Goal: Navigation & Orientation: Find specific page/section

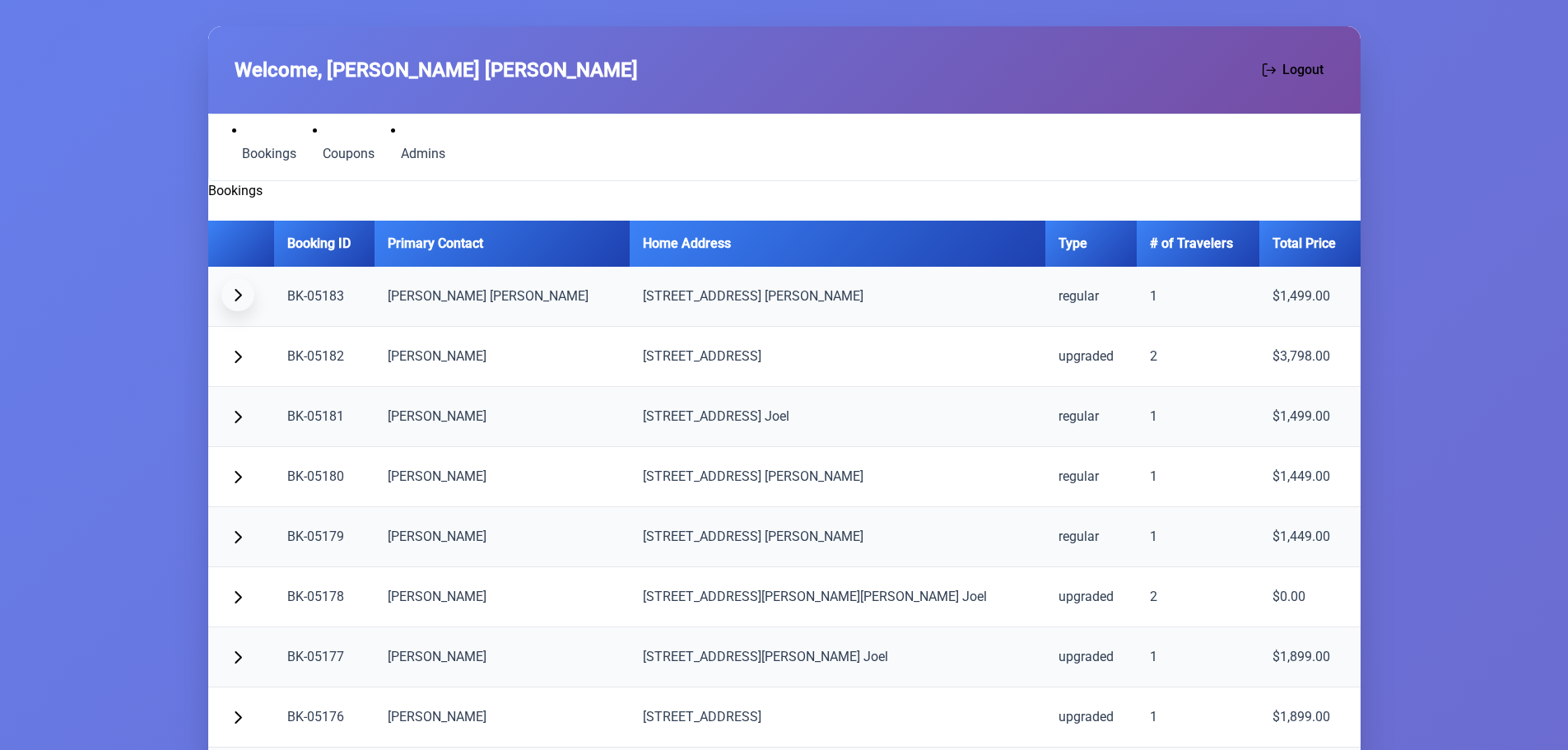
click at [239, 293] on span "button" at bounding box center [237, 294] width 13 height 13
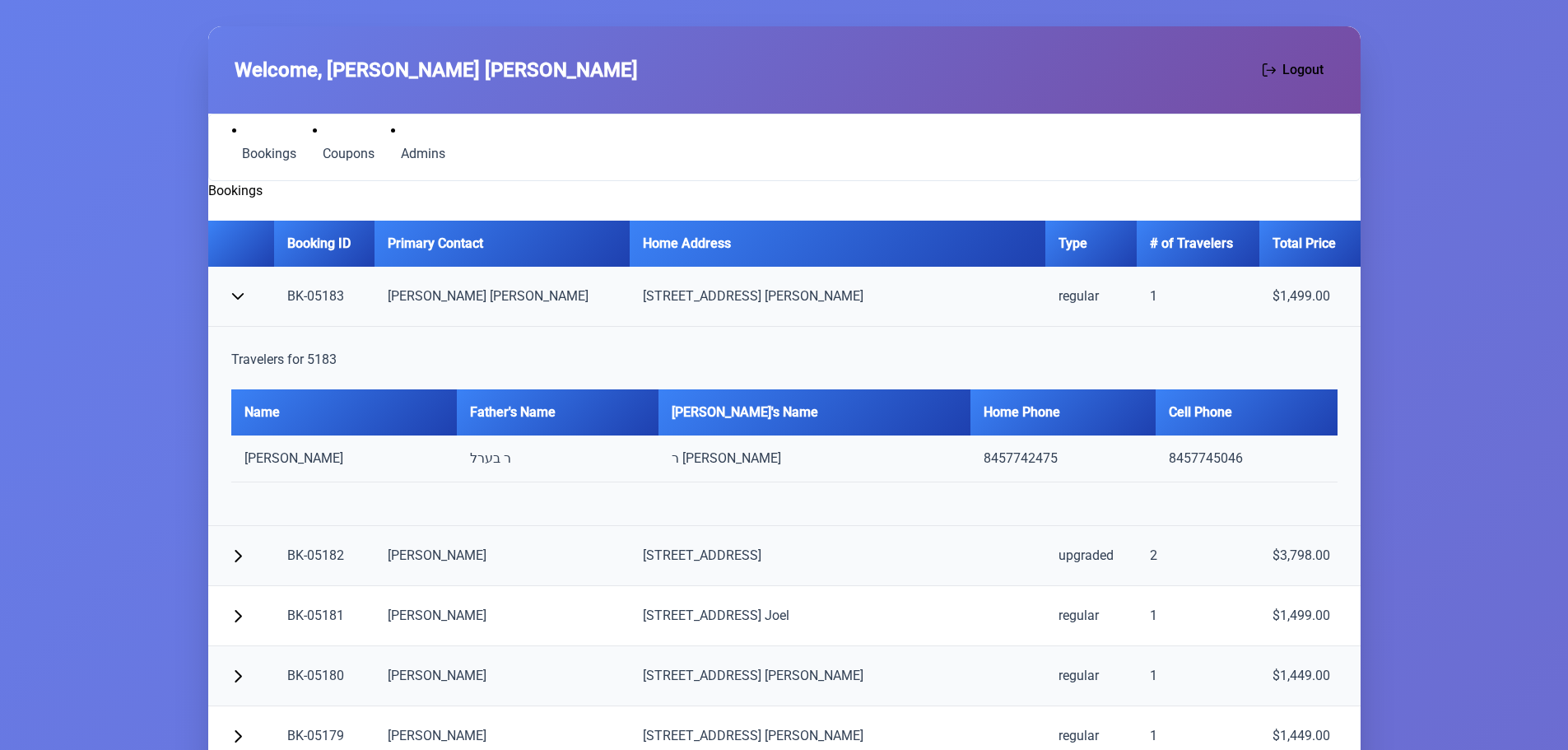
click at [513, 457] on td "ר בערל" at bounding box center [557, 459] width 201 height 47
click at [235, 291] on span "button" at bounding box center [237, 294] width 13 height 13
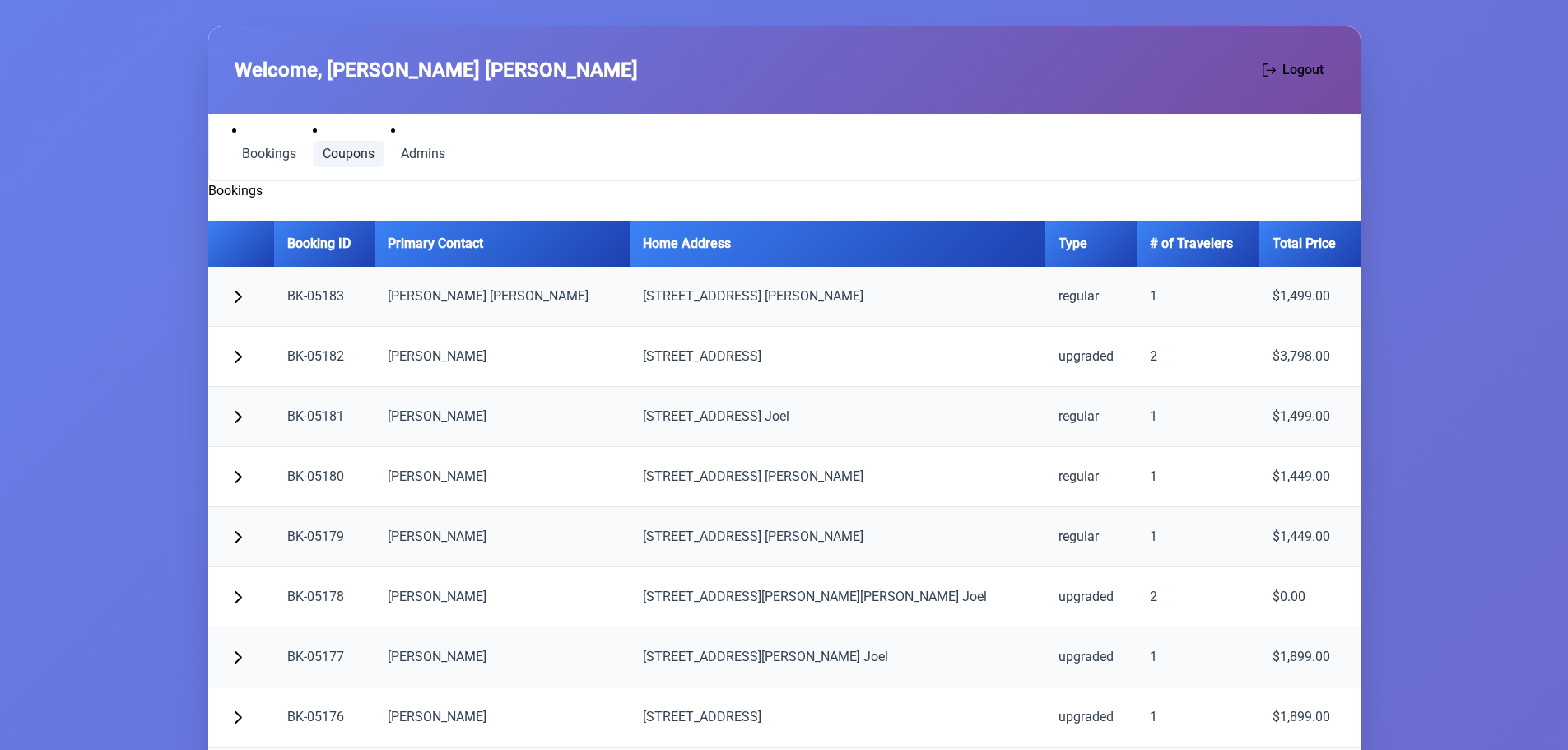
click at [354, 148] on span "Coupons" at bounding box center [349, 154] width 52 height 13
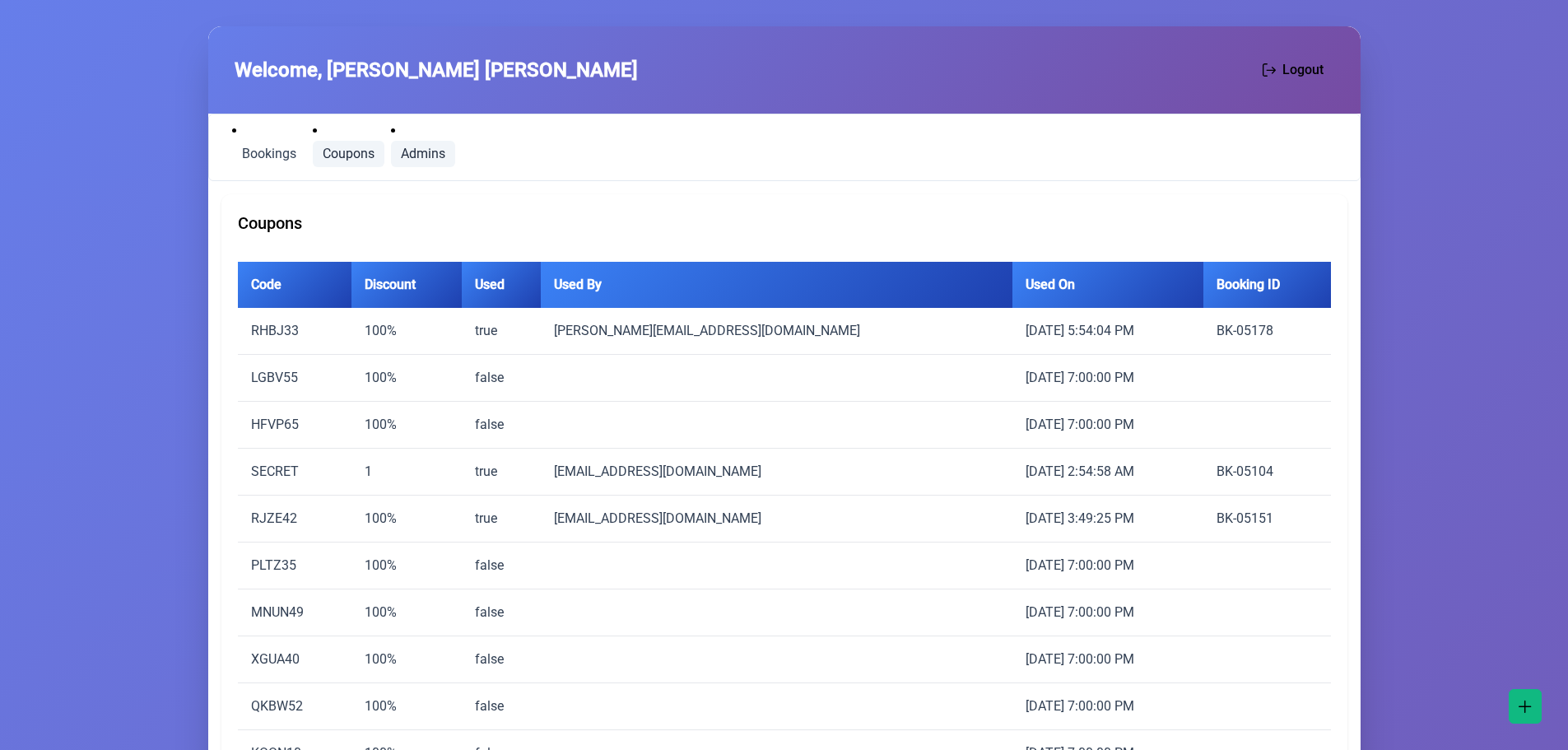
click at [421, 148] on span "Admins" at bounding box center [423, 154] width 44 height 13
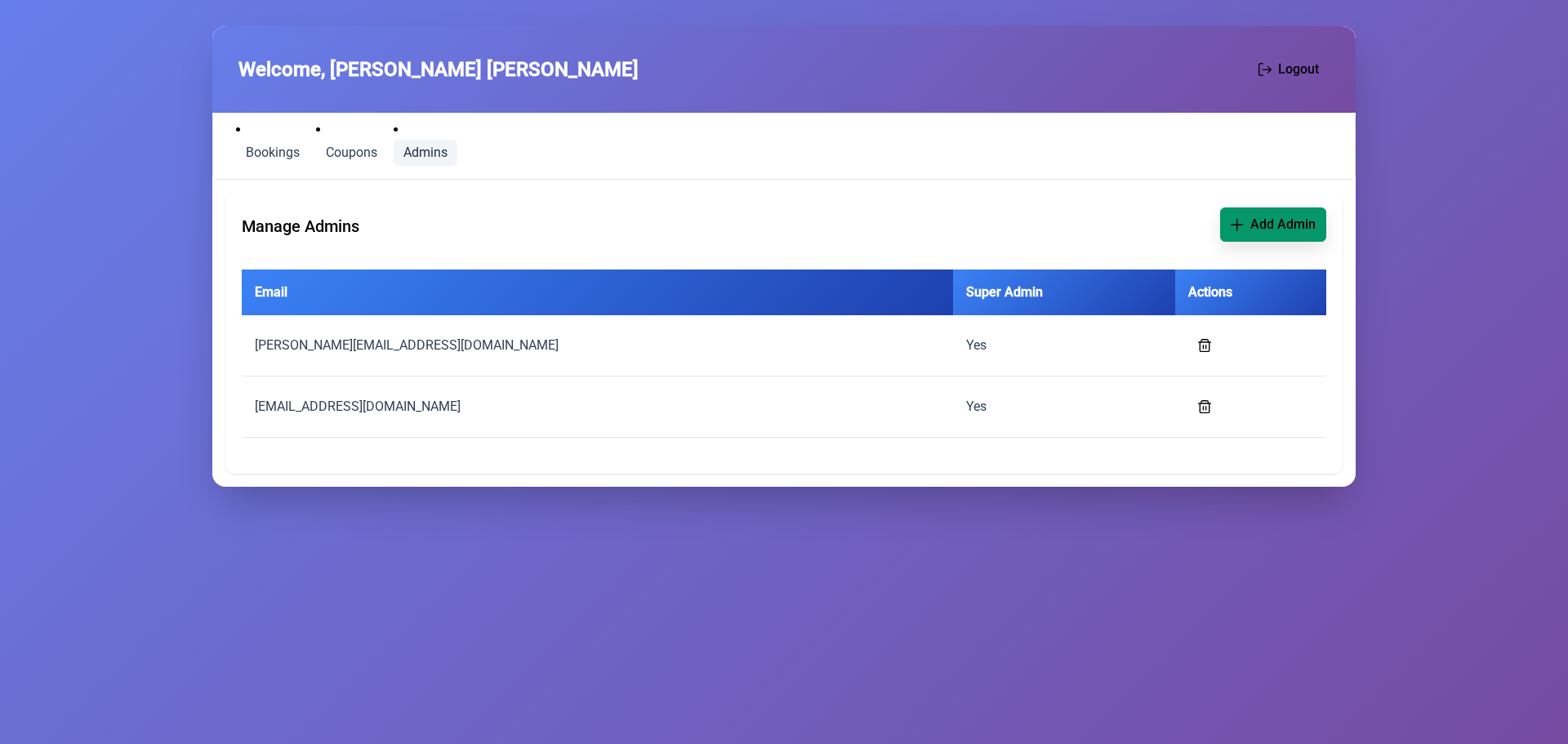
click at [1279, 214] on span "Add Admin" at bounding box center [1284, 224] width 65 height 20
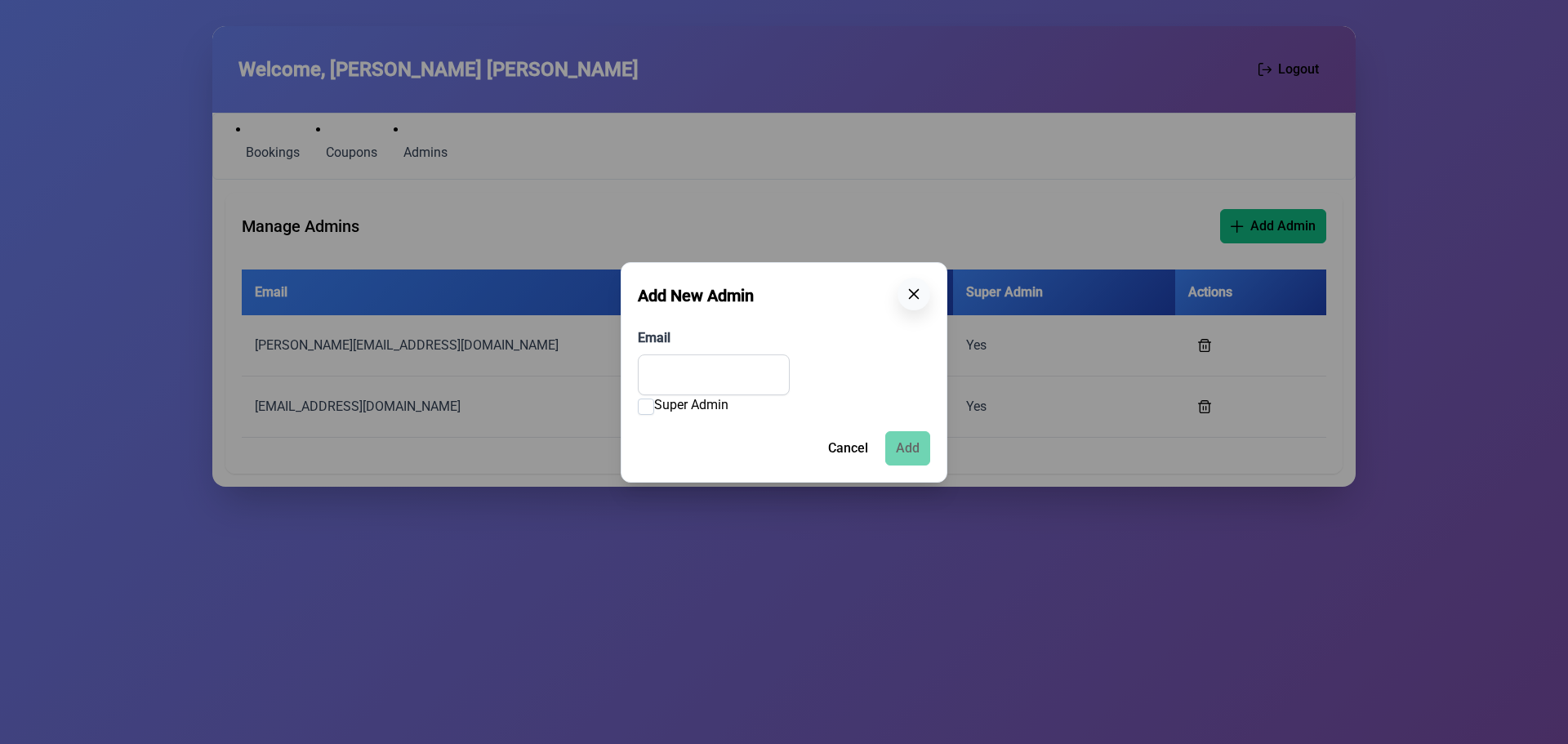
click at [908, 291] on icon "button" at bounding box center [913, 294] width 13 height 13
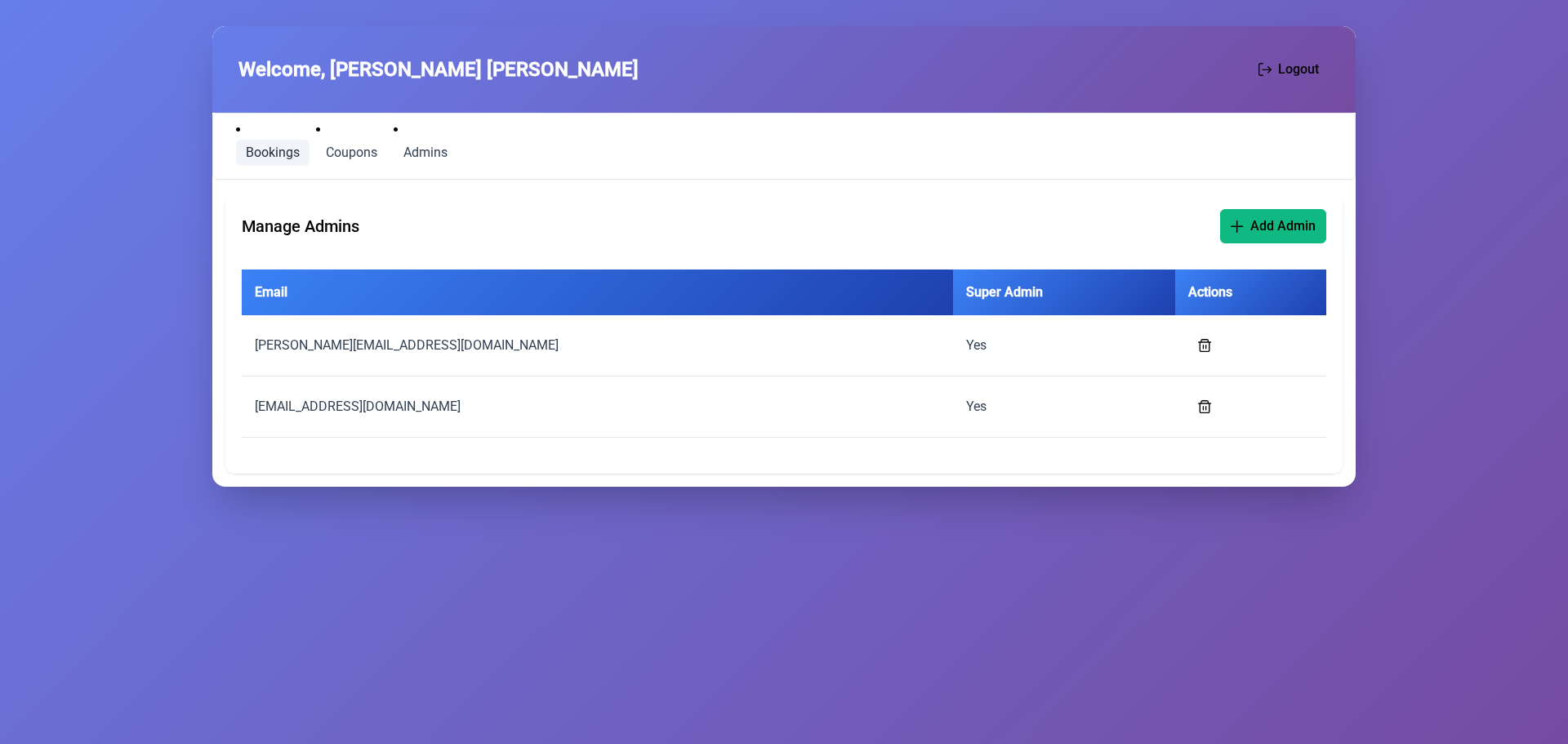
click at [263, 147] on span "Bookings" at bounding box center [272, 152] width 54 height 13
